Goal: Transaction & Acquisition: Subscribe to service/newsletter

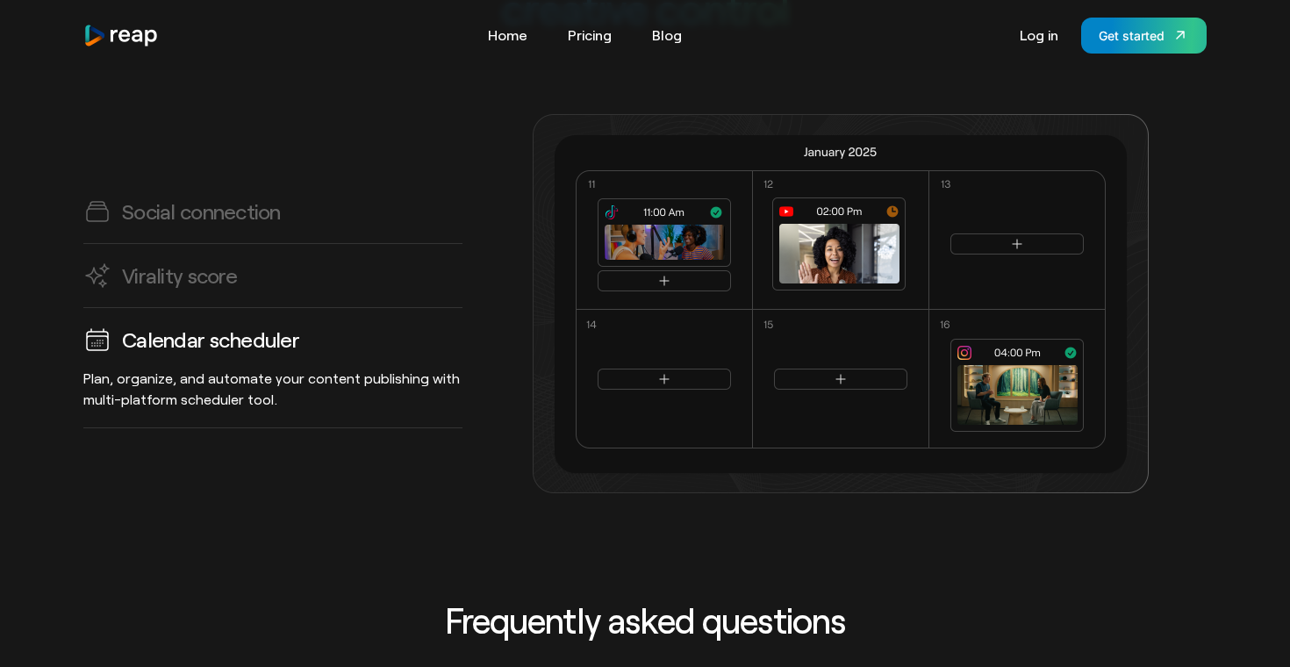
scroll to position [4913, 0]
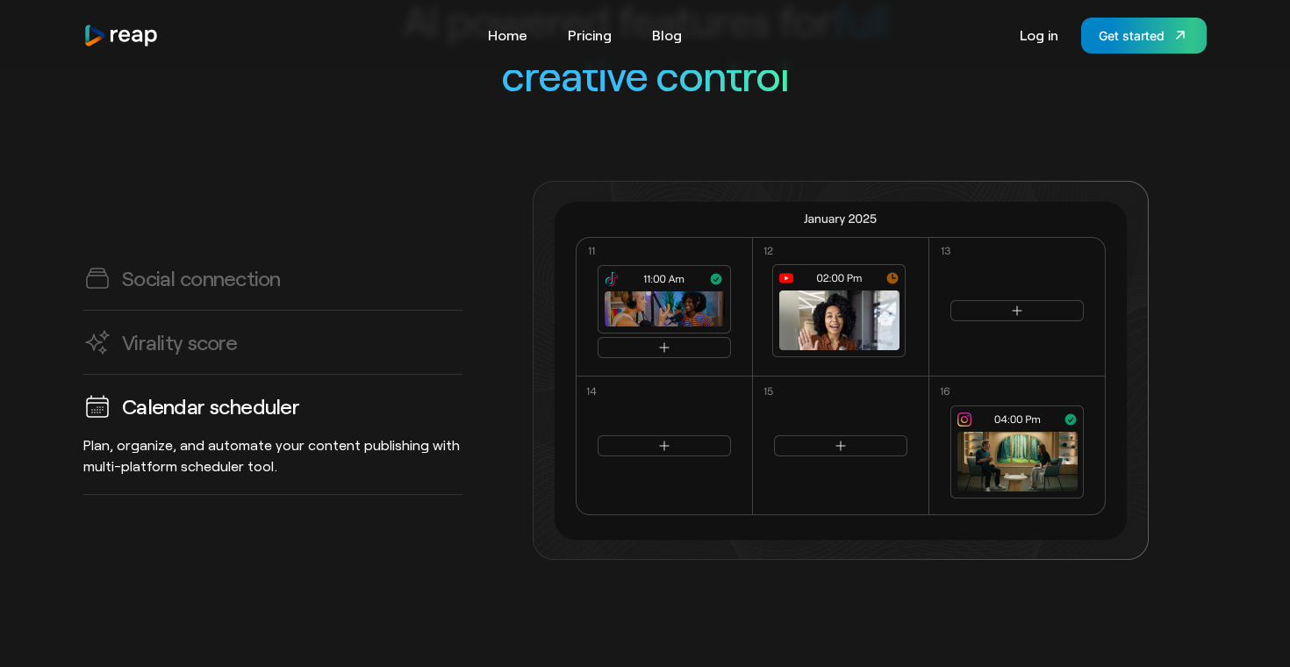
click at [576, 51] on div "Tools Link Five Link Six Link Seven Business Link Five Link Six Link Seven Home…" at bounding box center [644, 36] width 1123 height 36
click at [576, 33] on link "Pricing" at bounding box center [589, 35] width 61 height 28
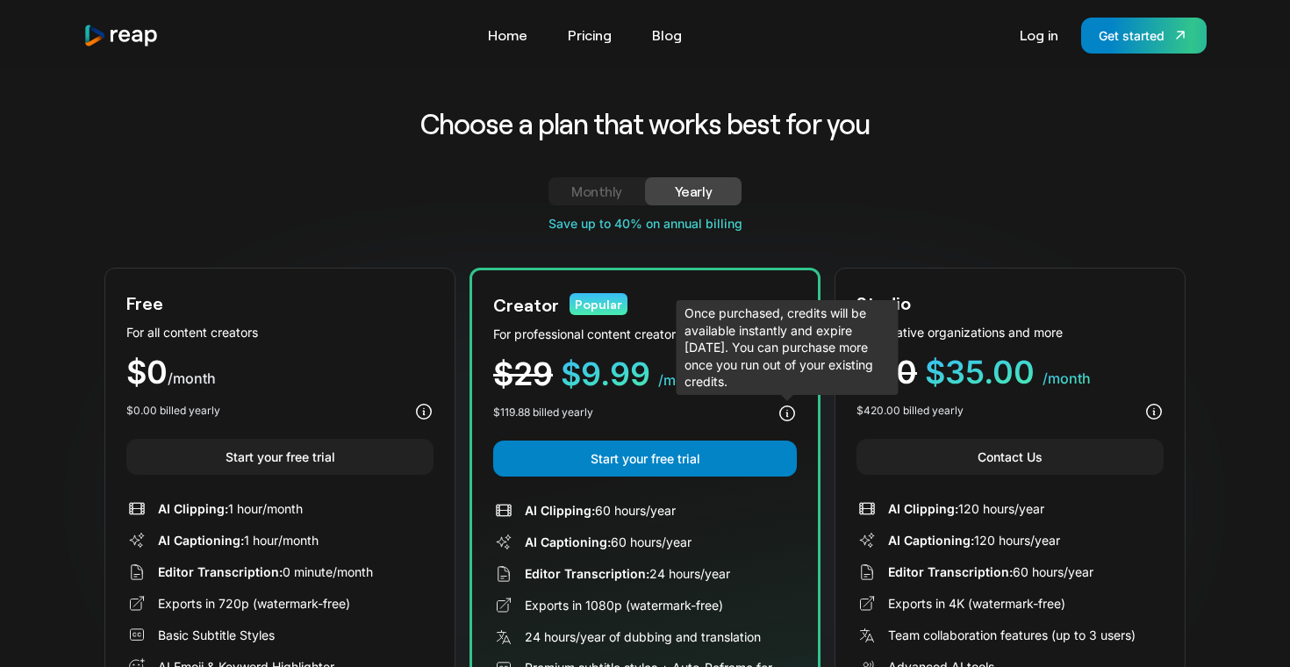
click at [785, 411] on icon at bounding box center [786, 413] width 19 height 19
